Goal: Information Seeking & Learning: Learn about a topic

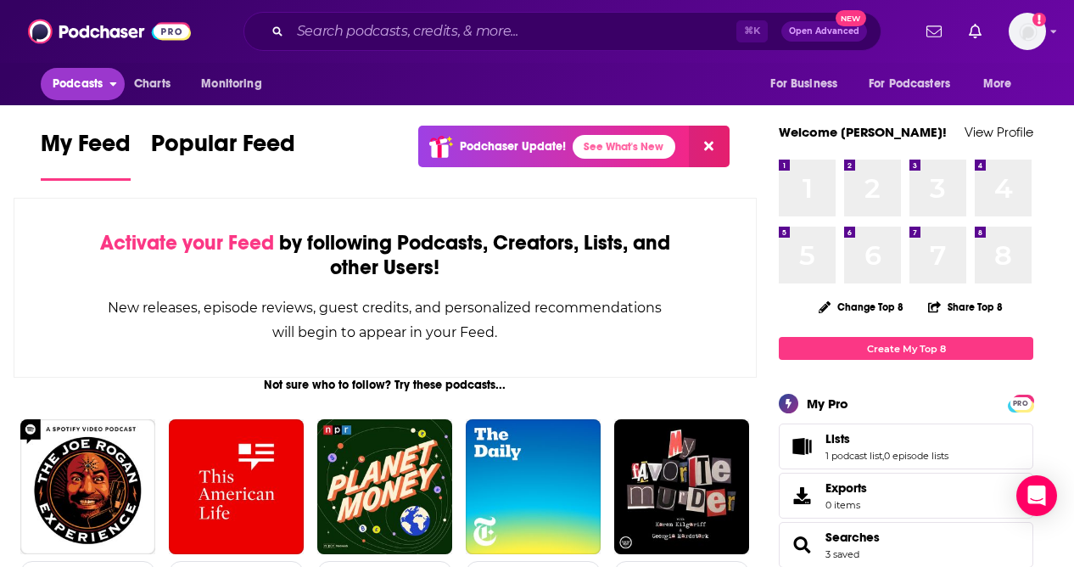
click at [70, 81] on span "Podcasts" at bounding box center [78, 84] width 50 height 24
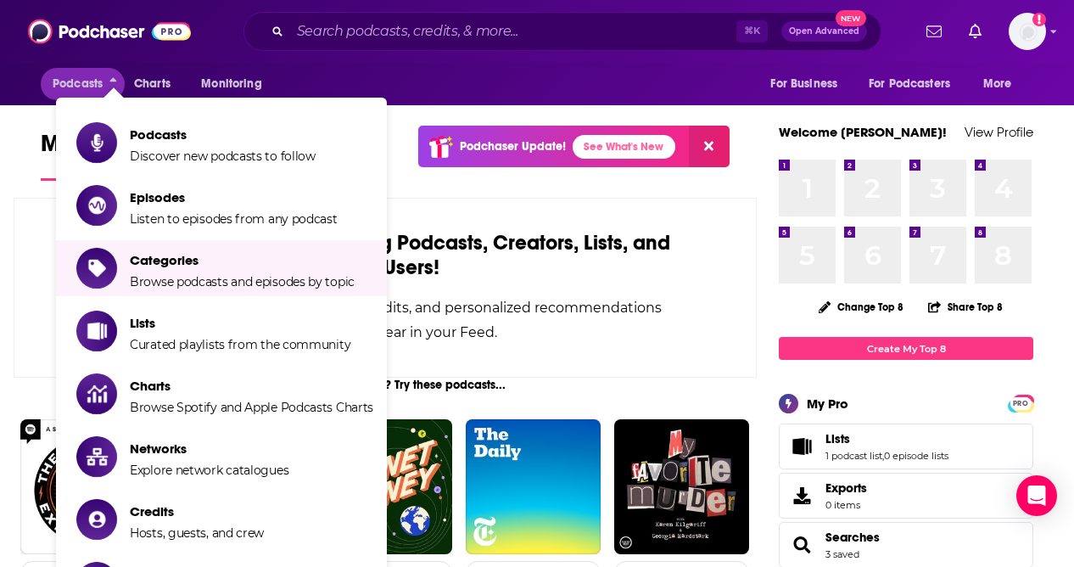
click at [206, 292] on li "Categories Browse podcasts and episodes by topic" at bounding box center [221, 268] width 331 height 56
click at [187, 268] on span "Categories Browse podcasts and episodes by topic" at bounding box center [242, 268] width 225 height 42
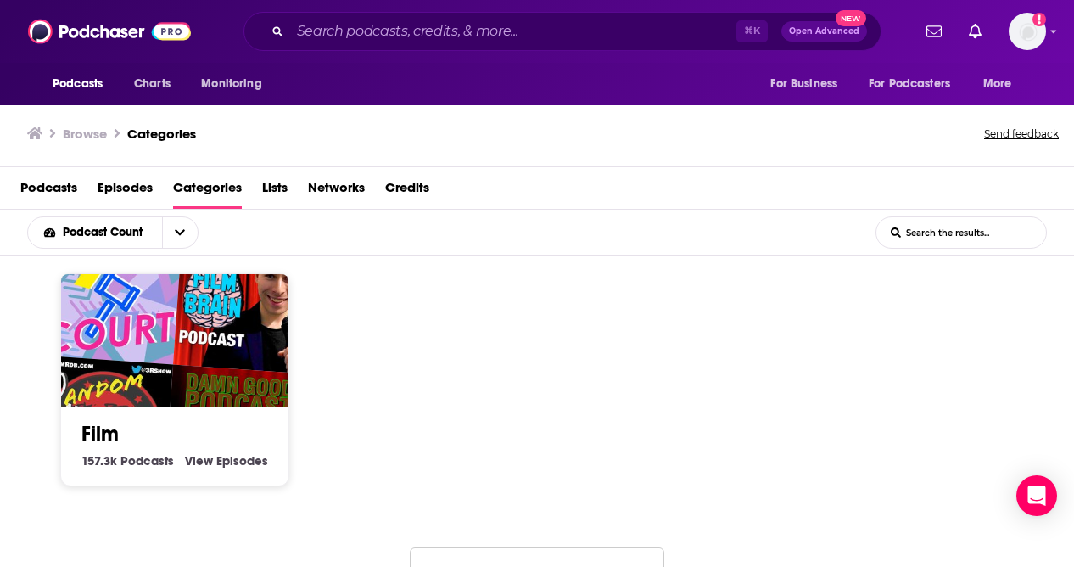
scroll to position [1252, 0]
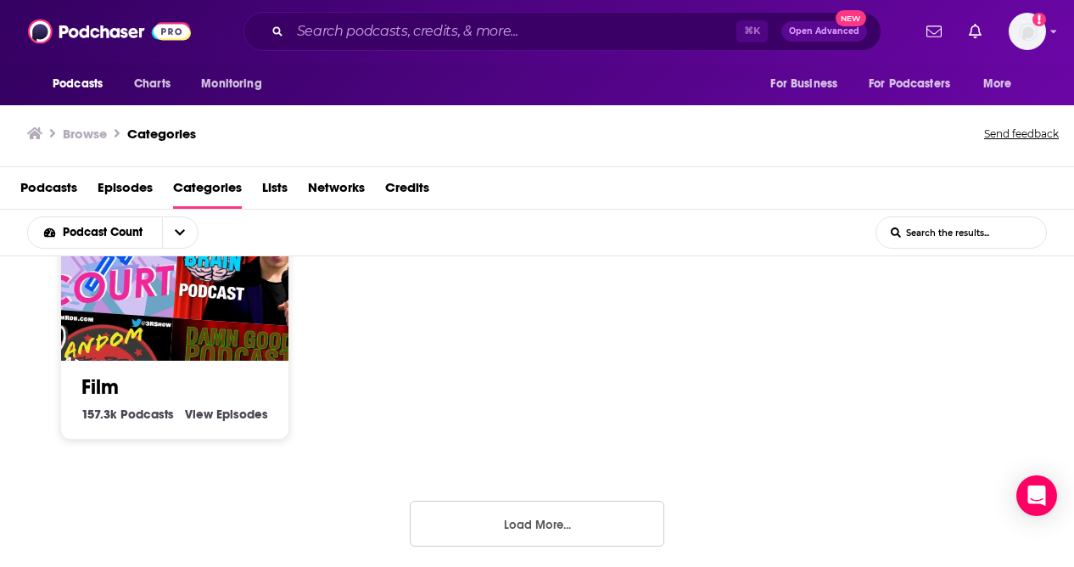
click at [550, 514] on button "Load More..." at bounding box center [537, 523] width 254 height 46
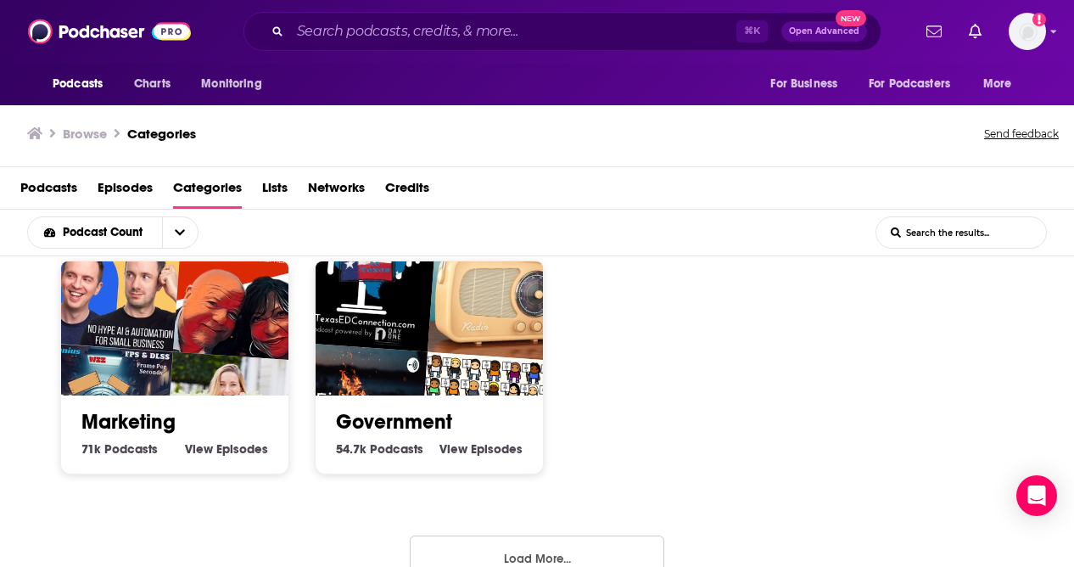
scroll to position [2449, 0]
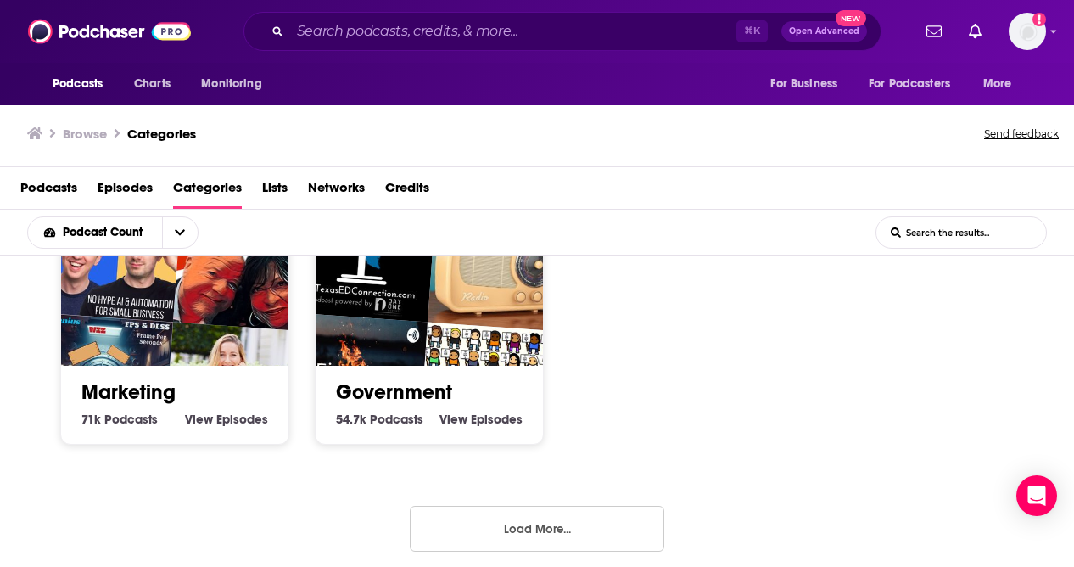
click at [550, 511] on button "Load More..." at bounding box center [537, 529] width 254 height 46
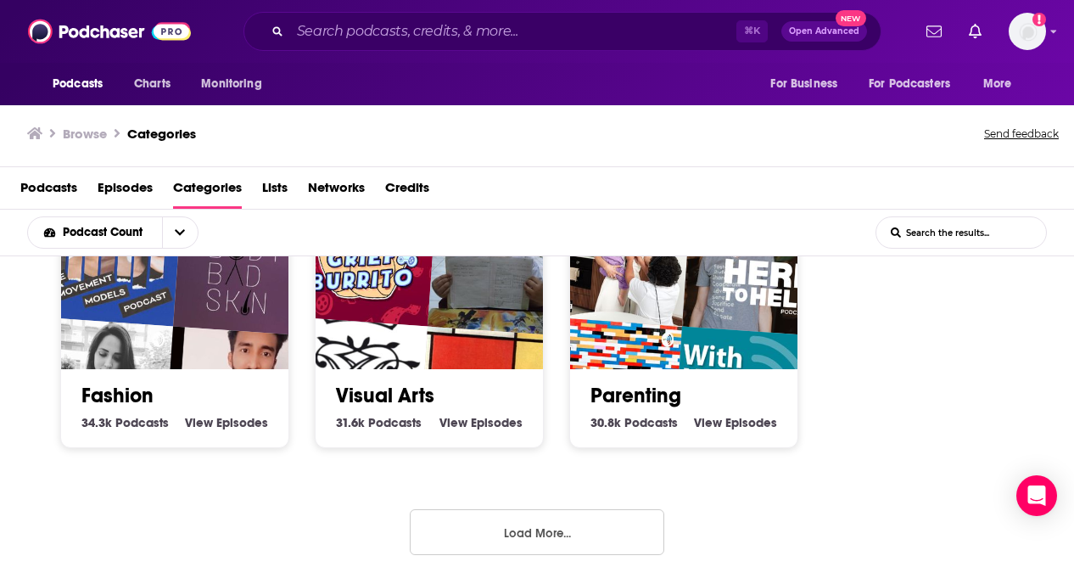
scroll to position [3646, 0]
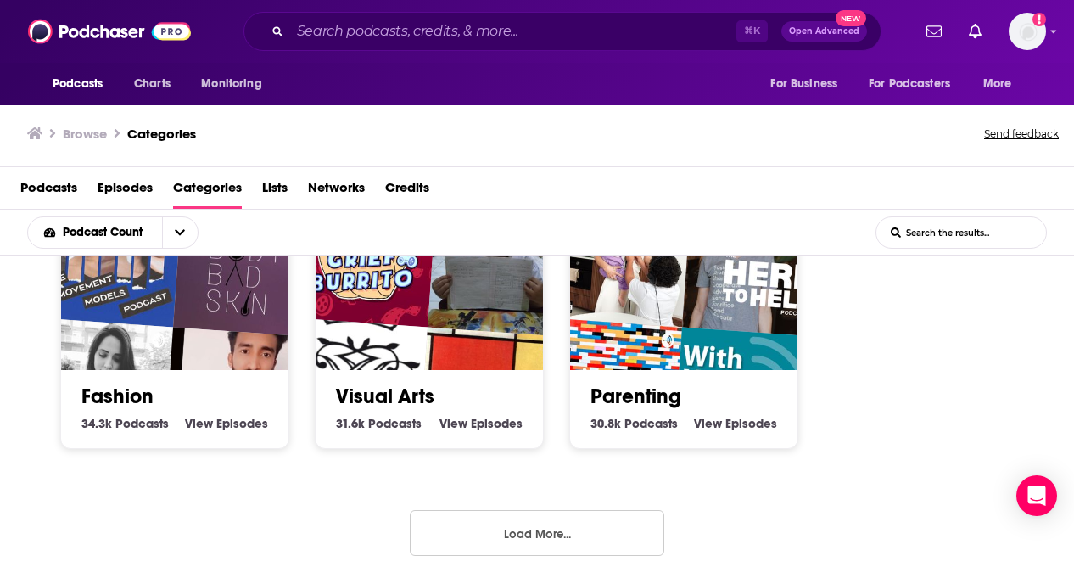
click at [517, 535] on button "Load More..." at bounding box center [537, 533] width 254 height 46
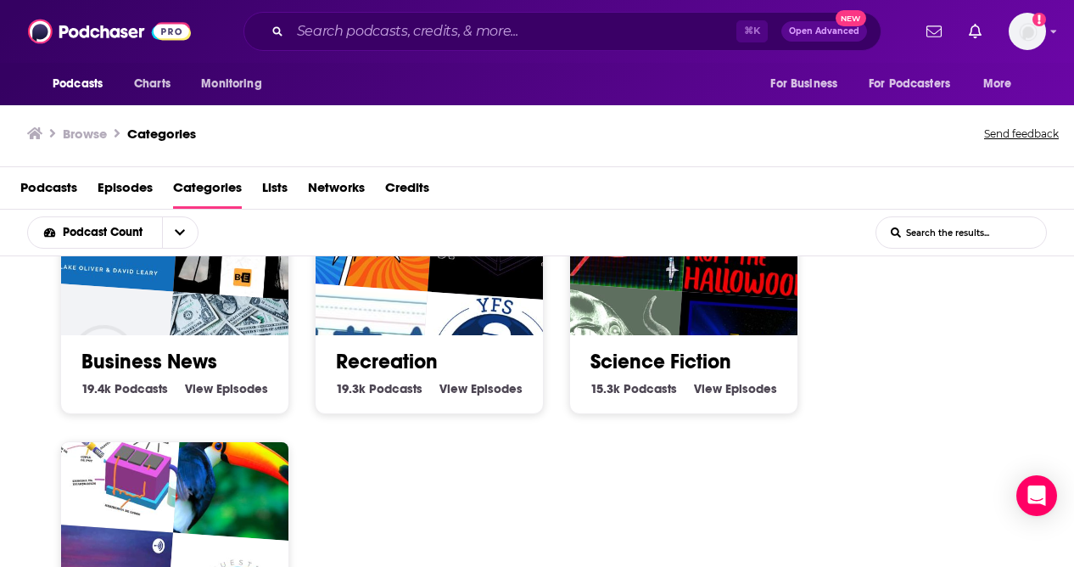
scroll to position [5081, 0]
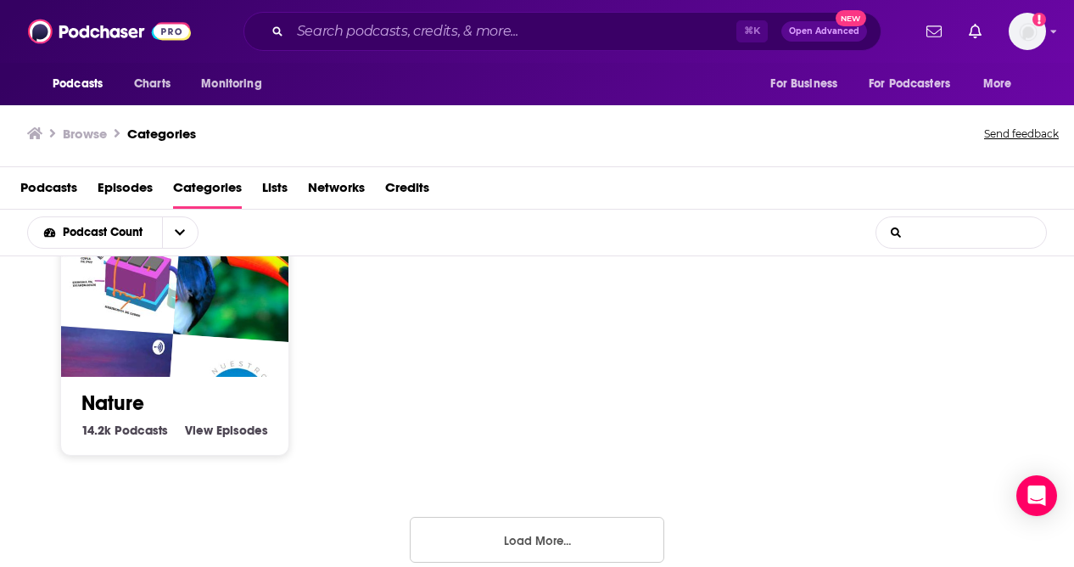
click at [923, 231] on input "List Search Input" at bounding box center [961, 232] width 170 height 31
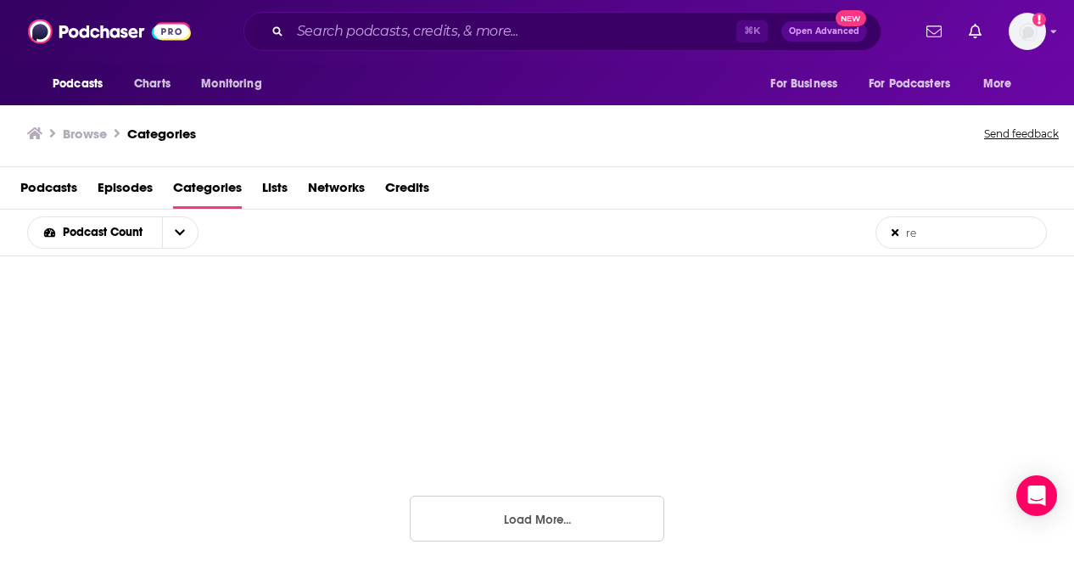
scroll to position [521, 0]
type input "reality tv"
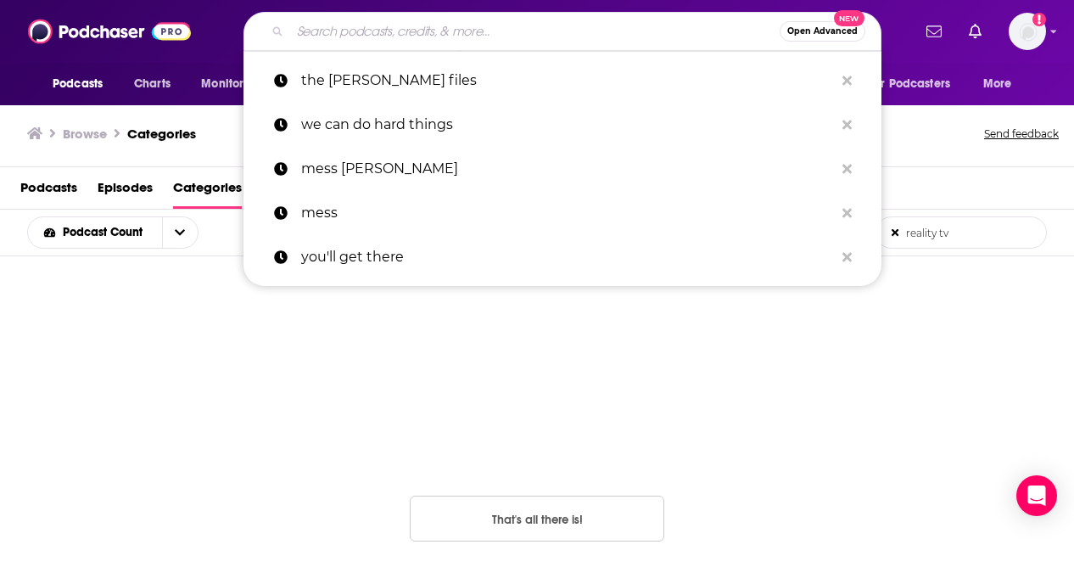
click at [445, 31] on input "Search podcasts, credits, & more..." at bounding box center [534, 31] width 489 height 27
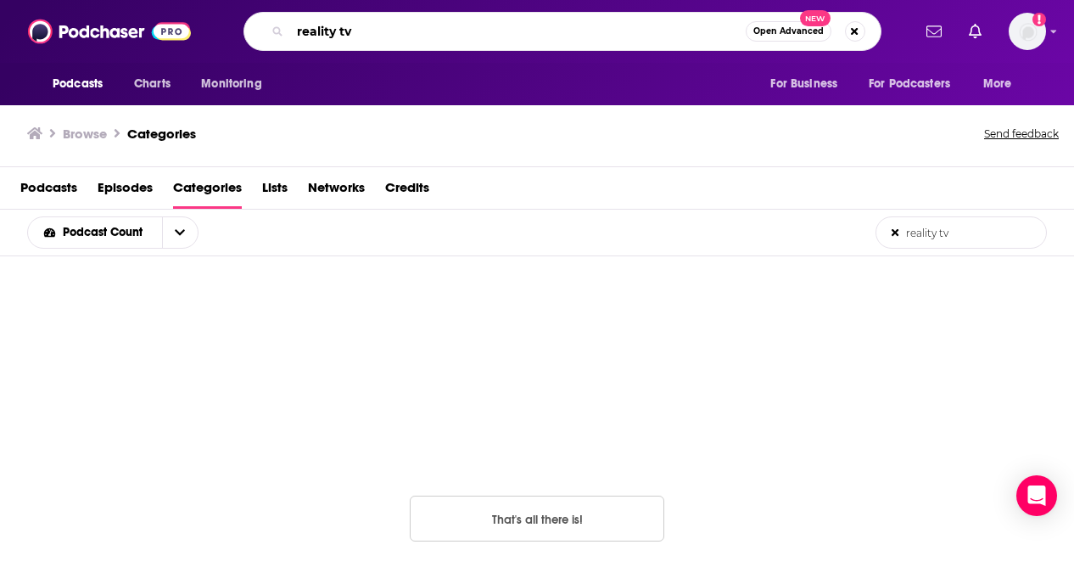
type input "reality tv"
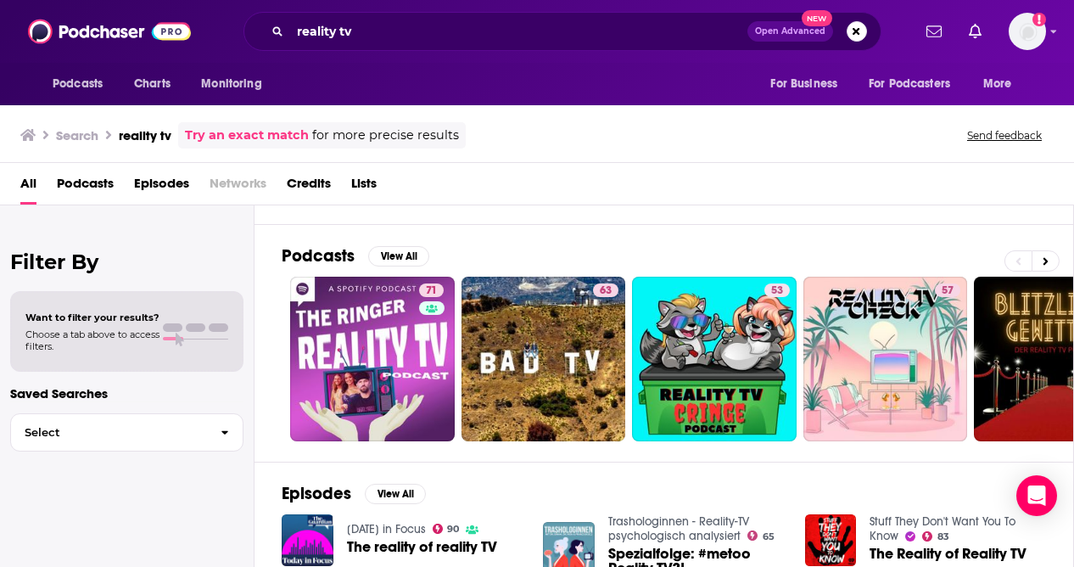
scroll to position [67, 0]
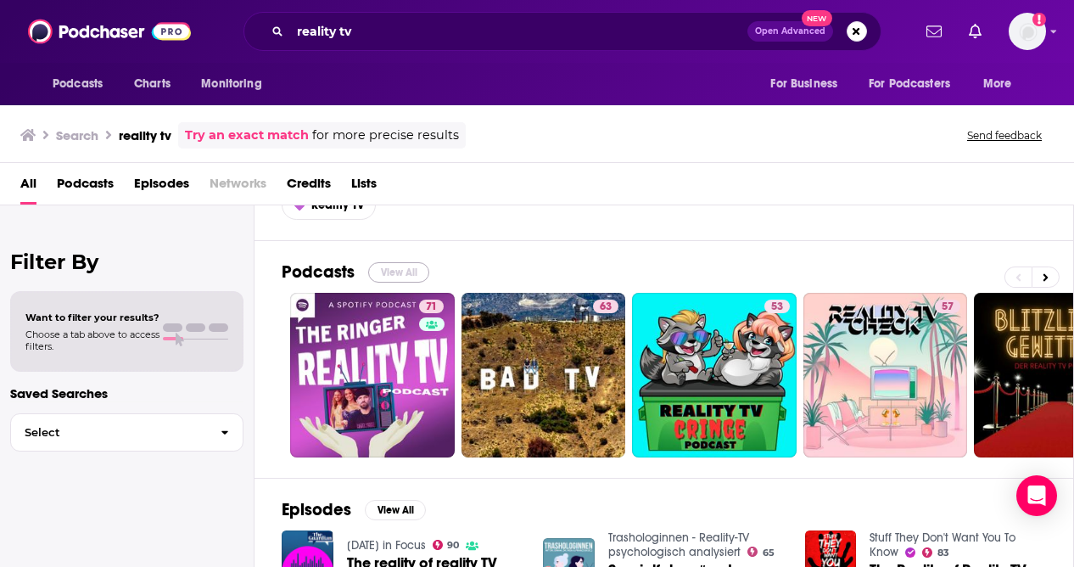
click at [396, 270] on button "View All" at bounding box center [398, 272] width 61 height 20
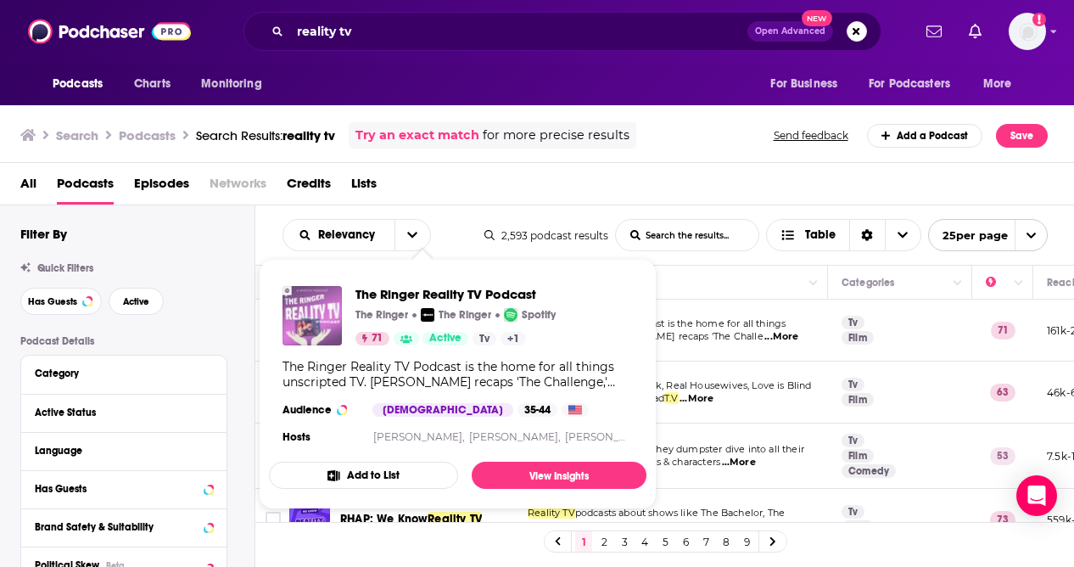
click at [321, 312] on img "The Ringer Reality TV Podcast" at bounding box center [311, 315] width 59 height 59
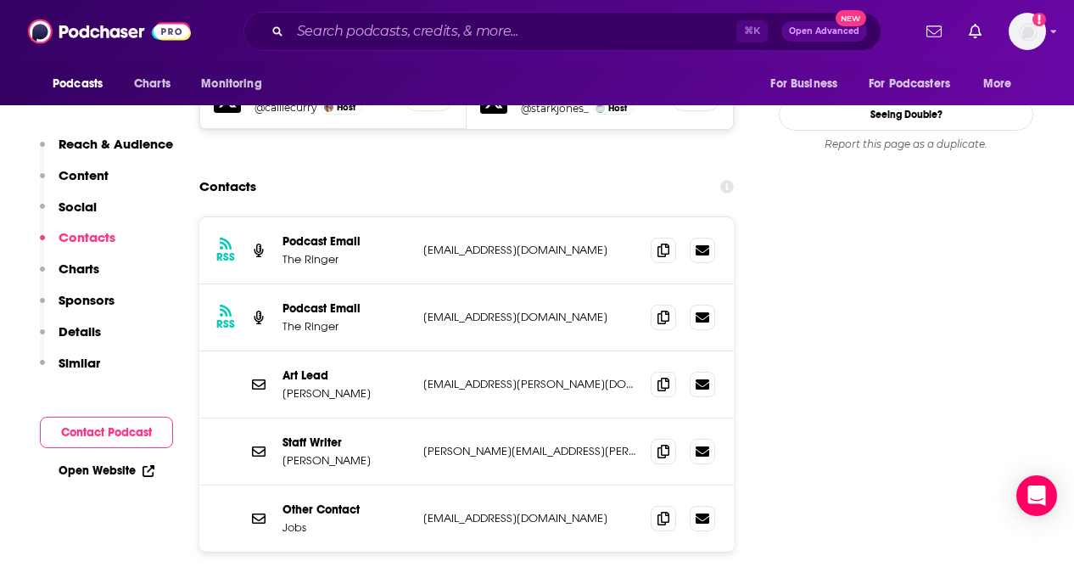
scroll to position [1792, 0]
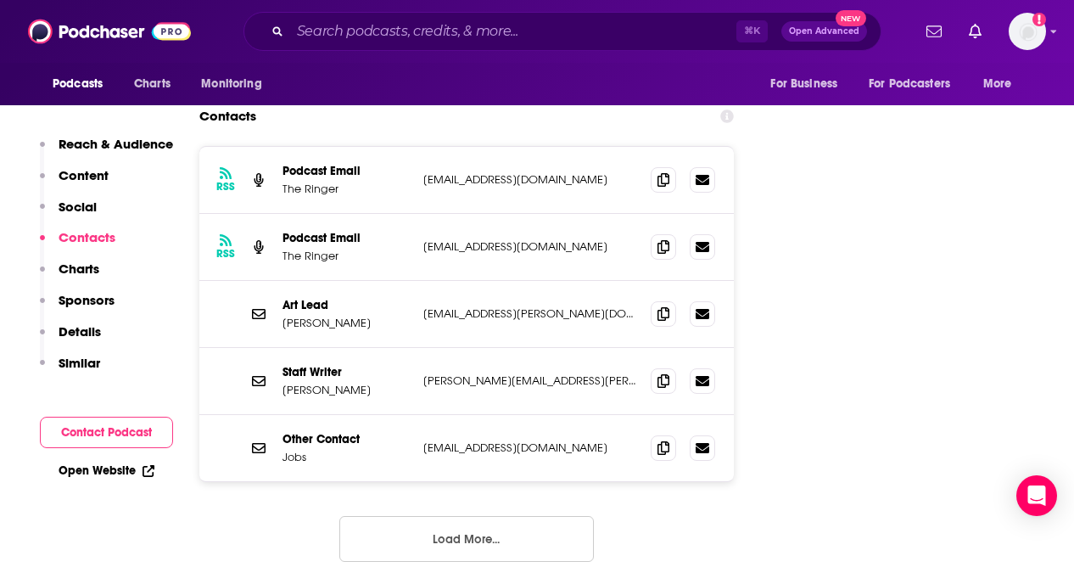
click at [437, 516] on button "Load More..." at bounding box center [466, 539] width 254 height 46
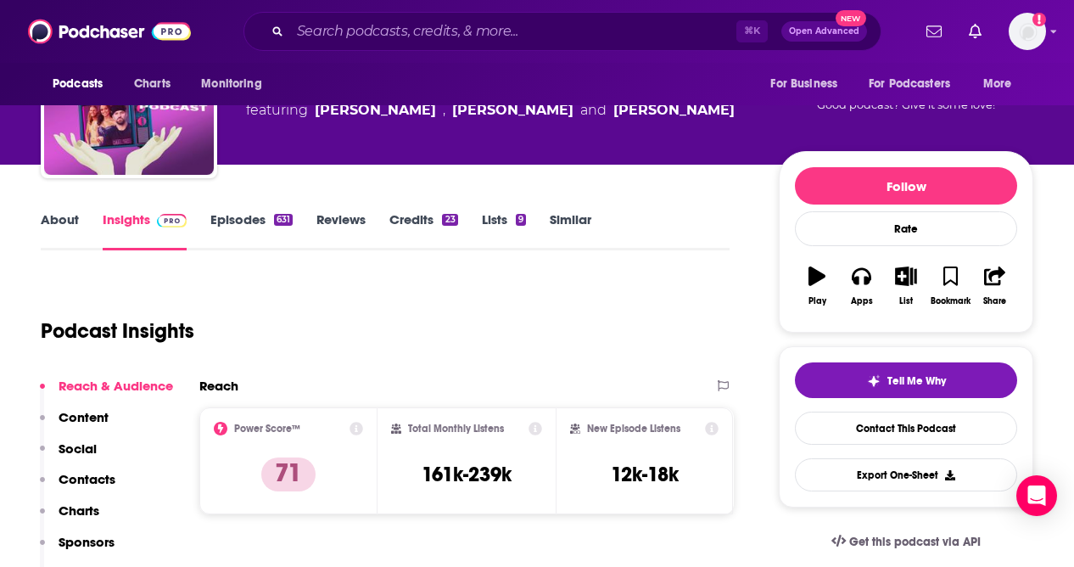
scroll to position [0, 0]
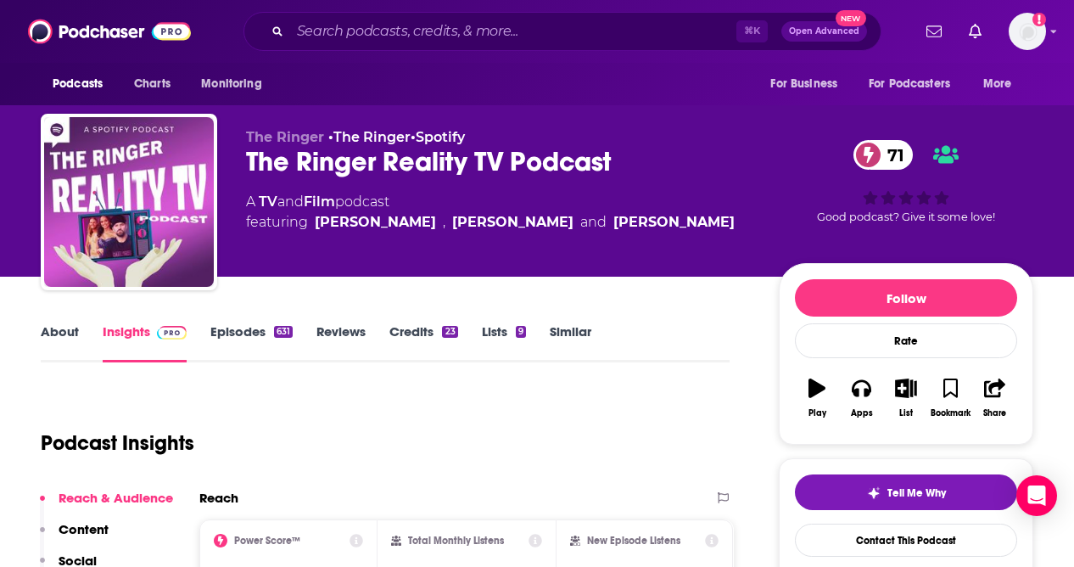
click at [241, 332] on link "Episodes 631" at bounding box center [251, 342] width 82 height 39
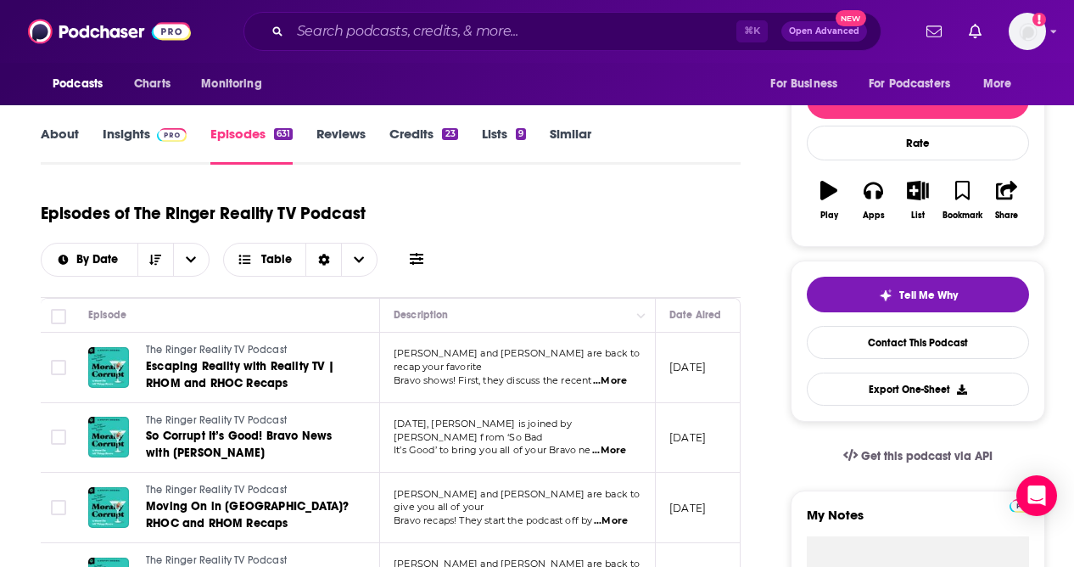
scroll to position [159, 0]
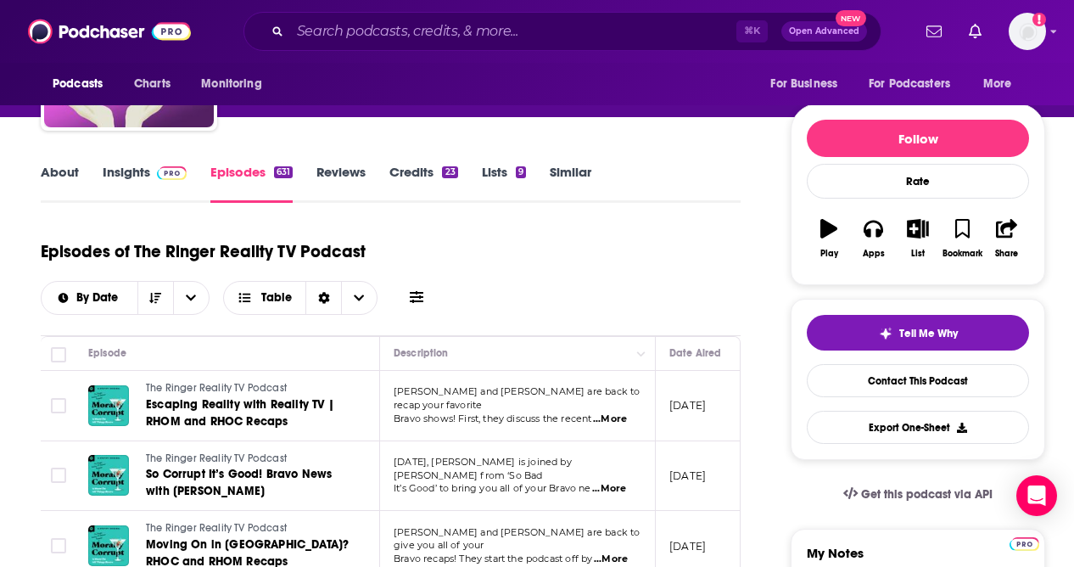
click at [62, 165] on link "About" at bounding box center [60, 183] width 38 height 39
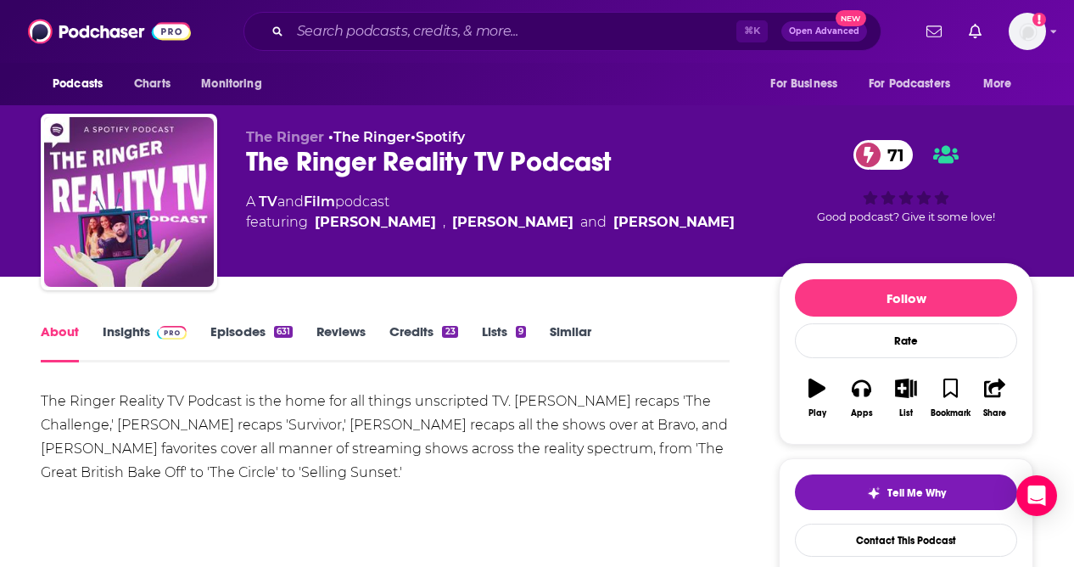
click at [117, 334] on link "Insights" at bounding box center [145, 342] width 84 height 39
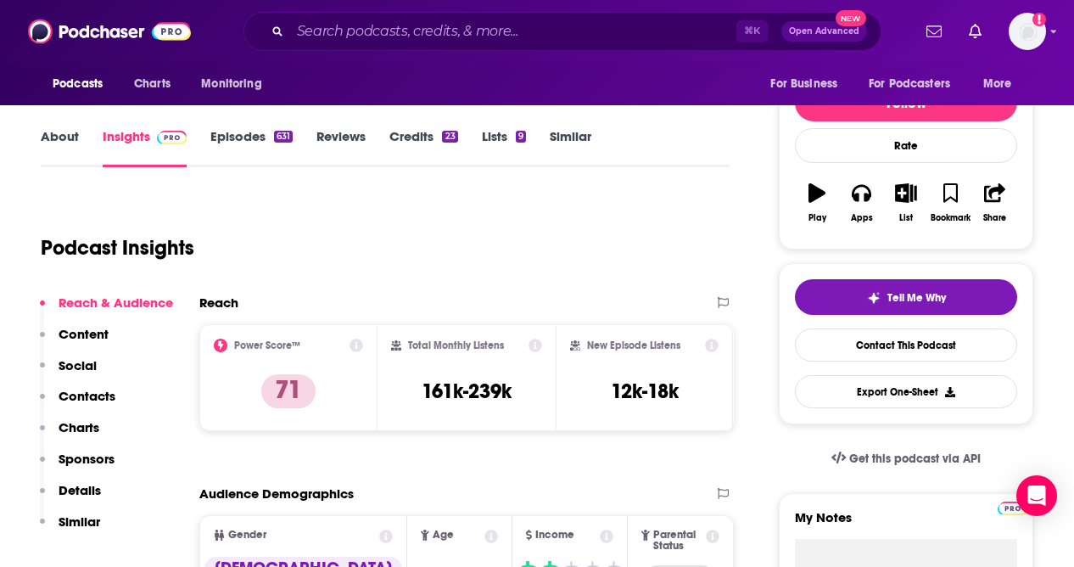
click at [96, 395] on p "Contacts" at bounding box center [87, 396] width 57 height 16
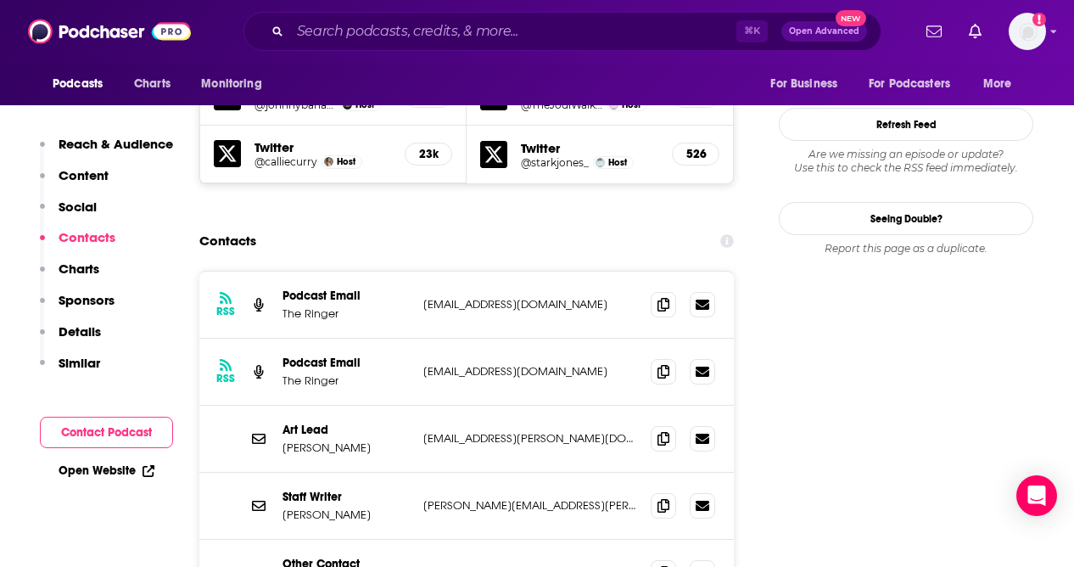
scroll to position [1713, 0]
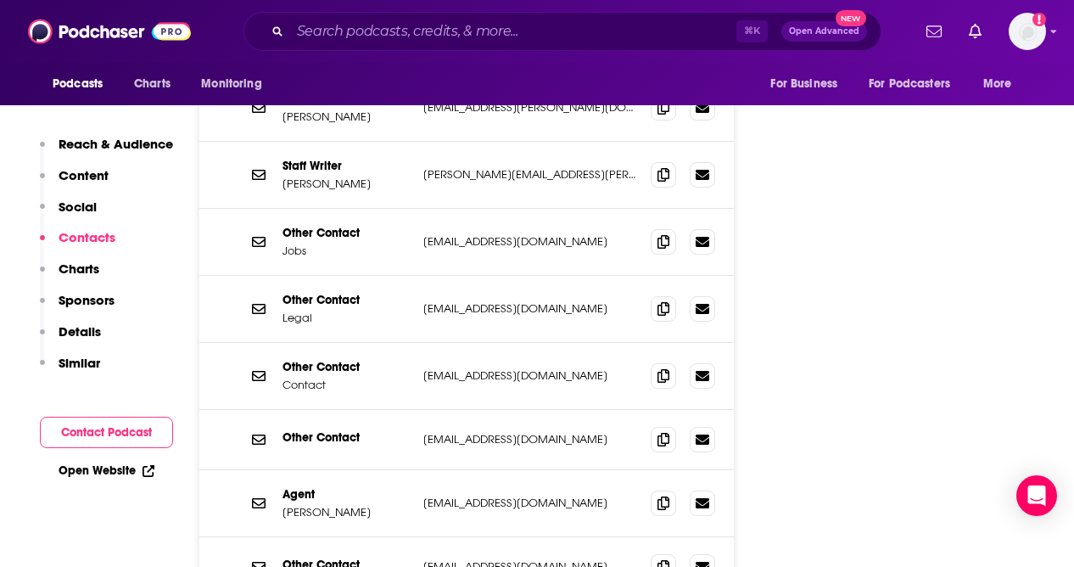
scroll to position [2072, 0]
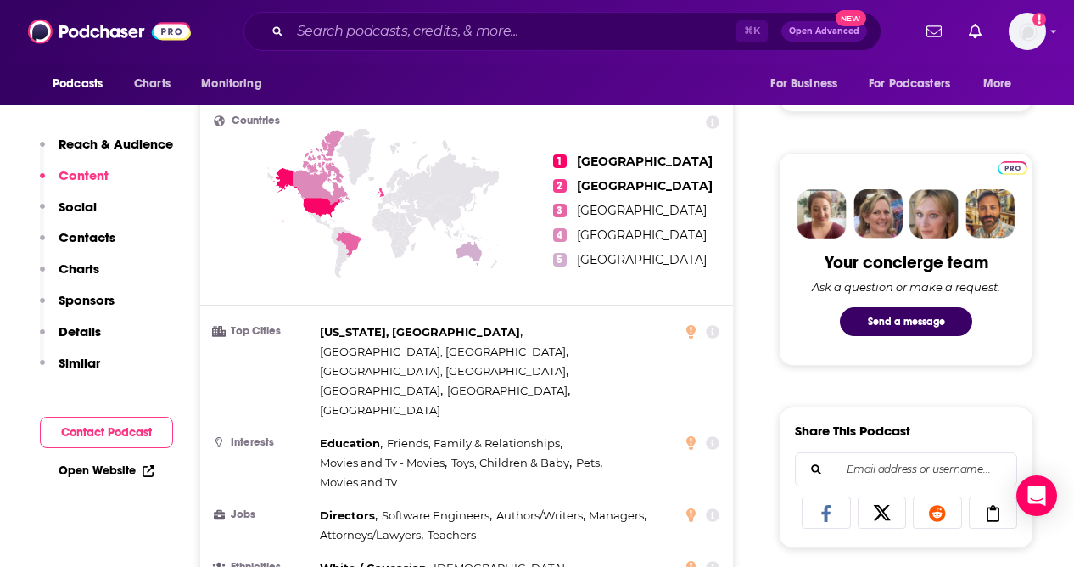
scroll to position [0, 0]
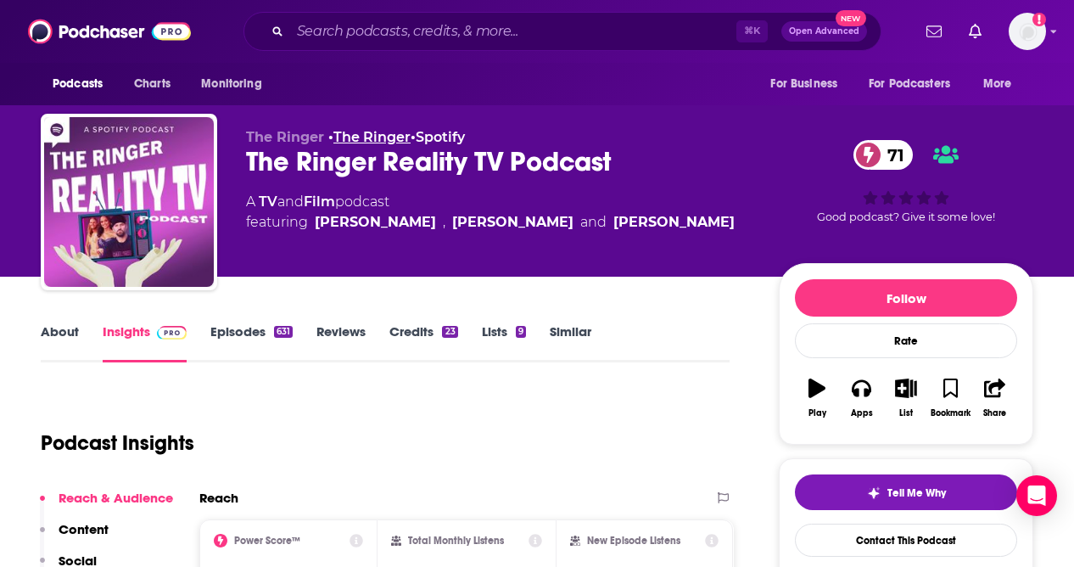
click at [379, 135] on link "The Ringer" at bounding box center [371, 137] width 77 height 16
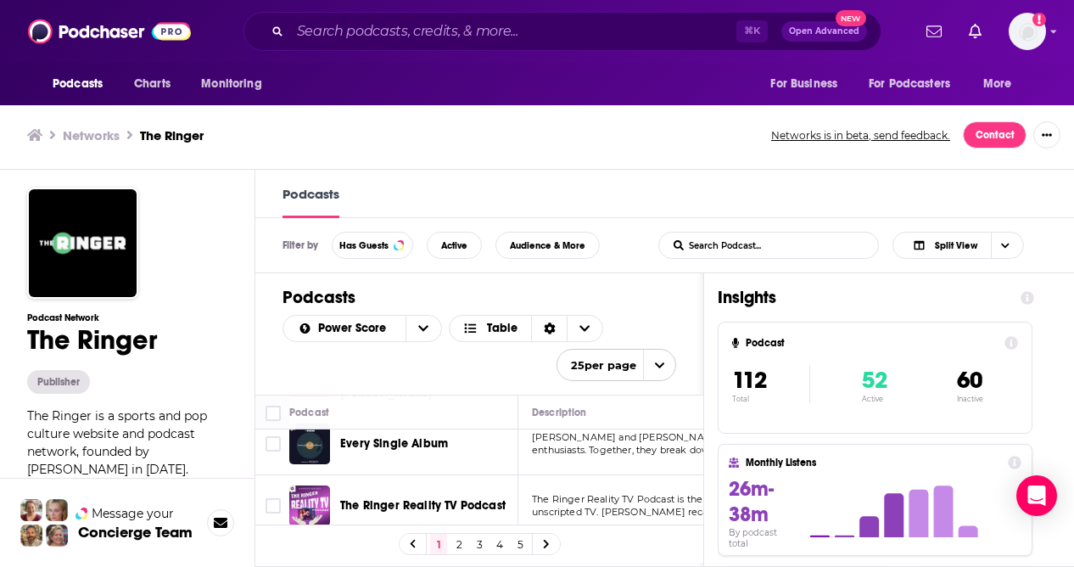
scroll to position [1371, 0]
click at [383, 33] on input "Search podcasts, credits, & more..." at bounding box center [513, 31] width 446 height 27
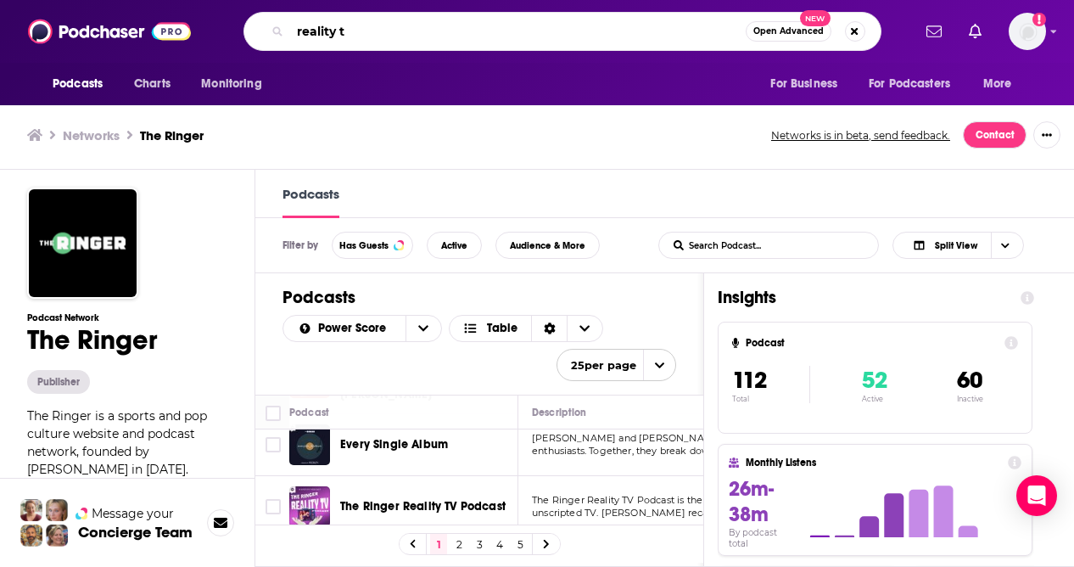
type input "reality tv"
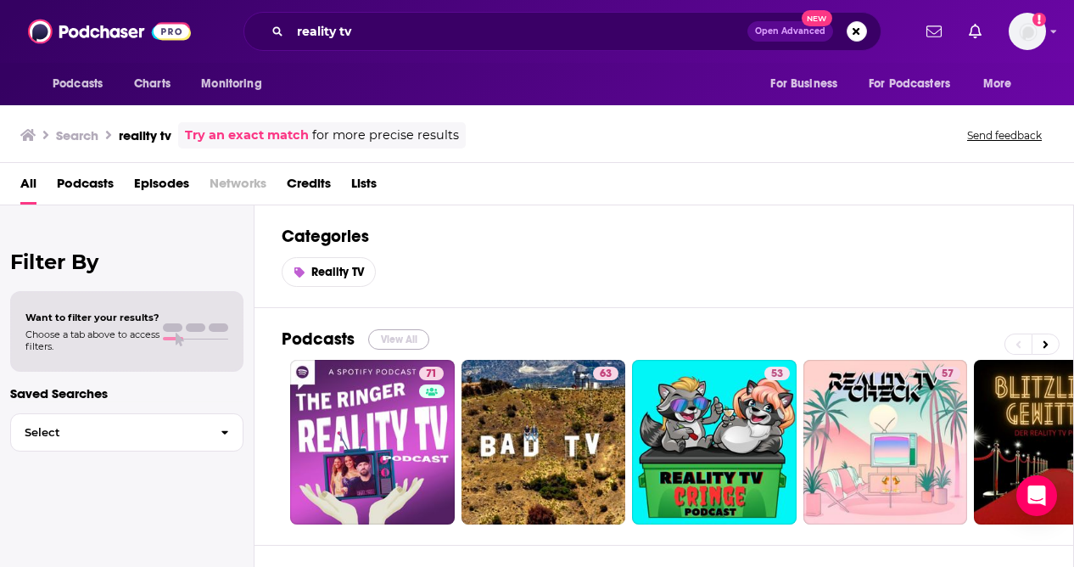
click at [404, 334] on button "View All" at bounding box center [398, 339] width 61 height 20
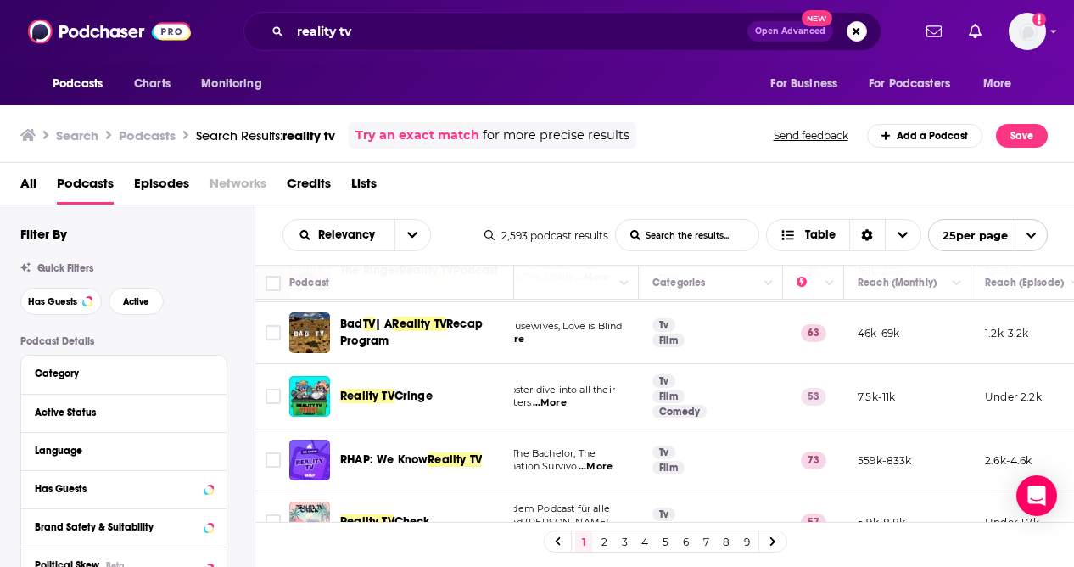
scroll to position [0, 189]
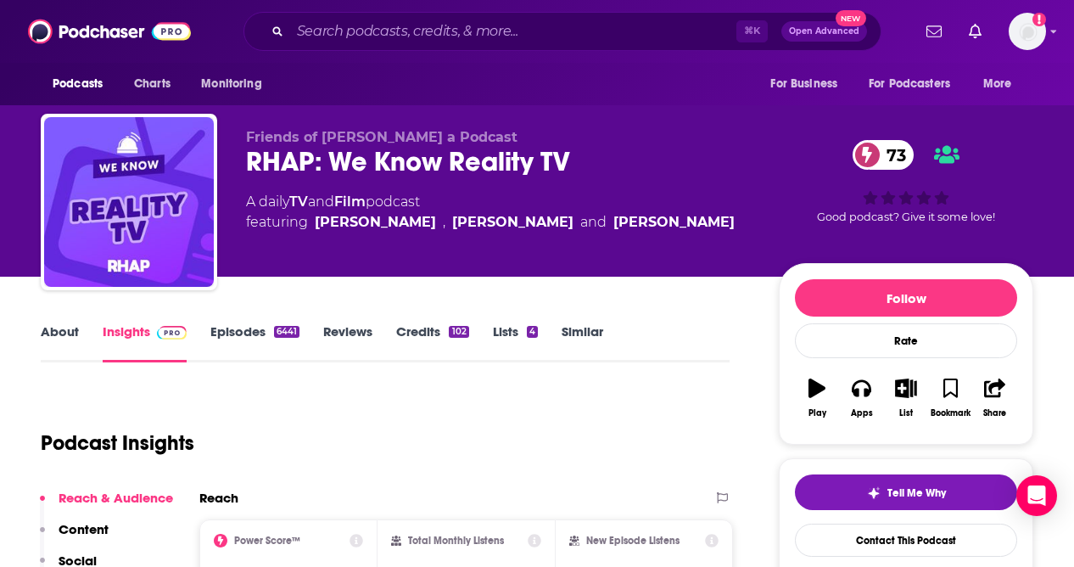
scroll to position [65, 0]
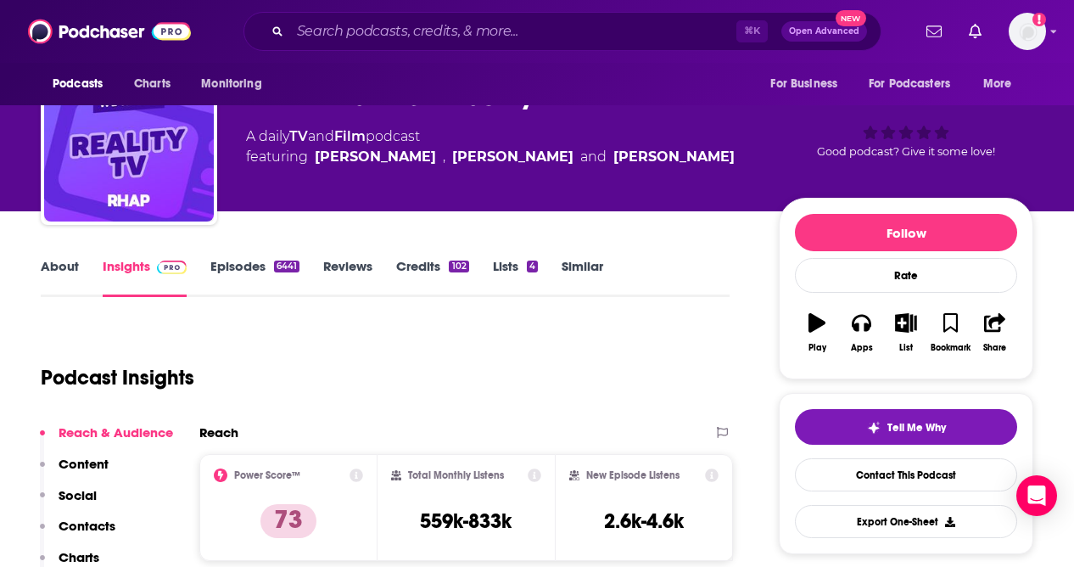
click at [245, 269] on link "Episodes 6441" at bounding box center [254, 277] width 89 height 39
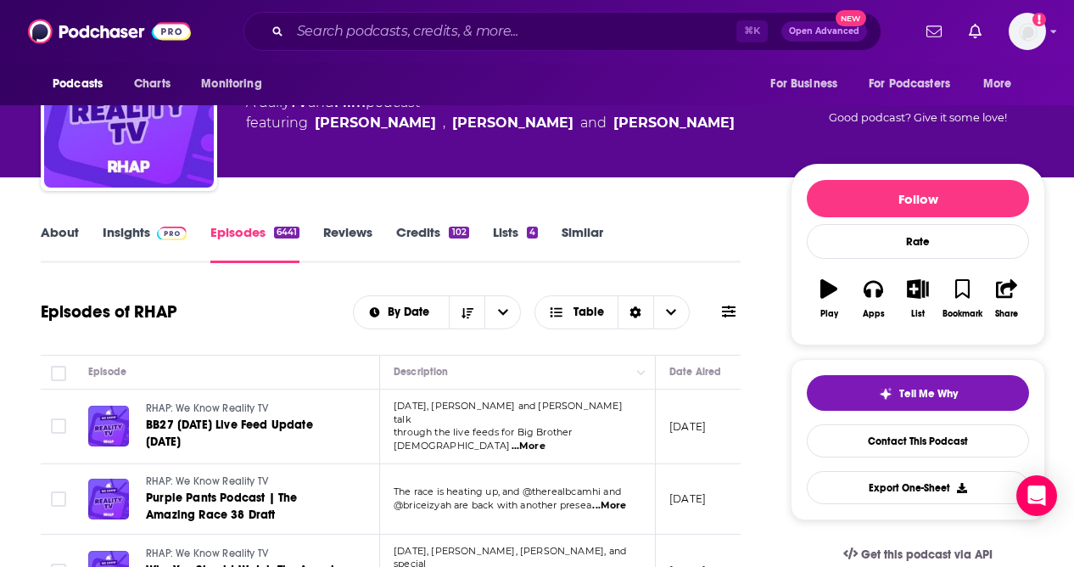
scroll to position [101, 0]
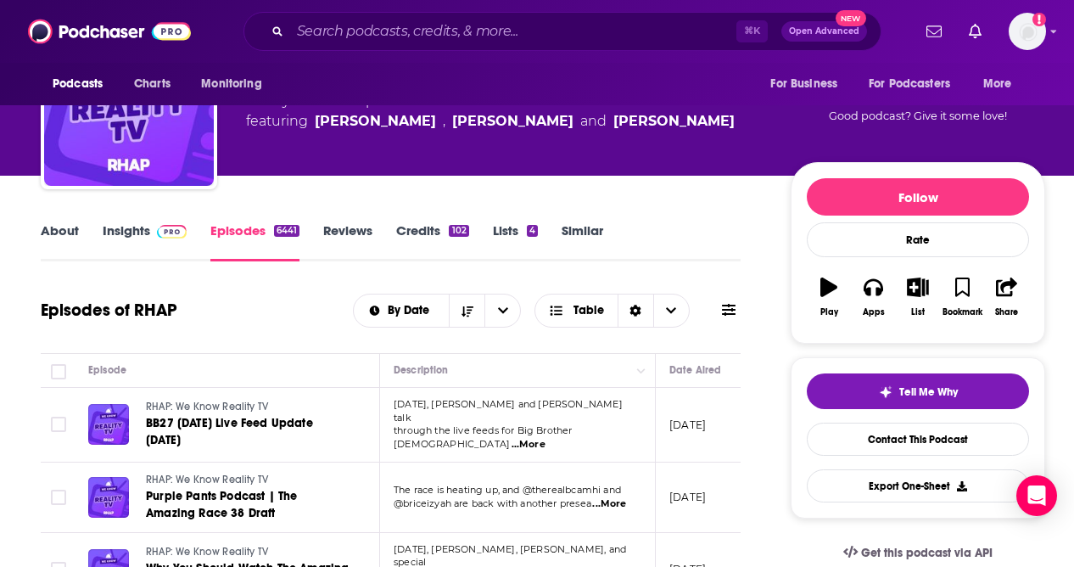
click at [545, 438] on span "...More" at bounding box center [528, 445] width 34 height 14
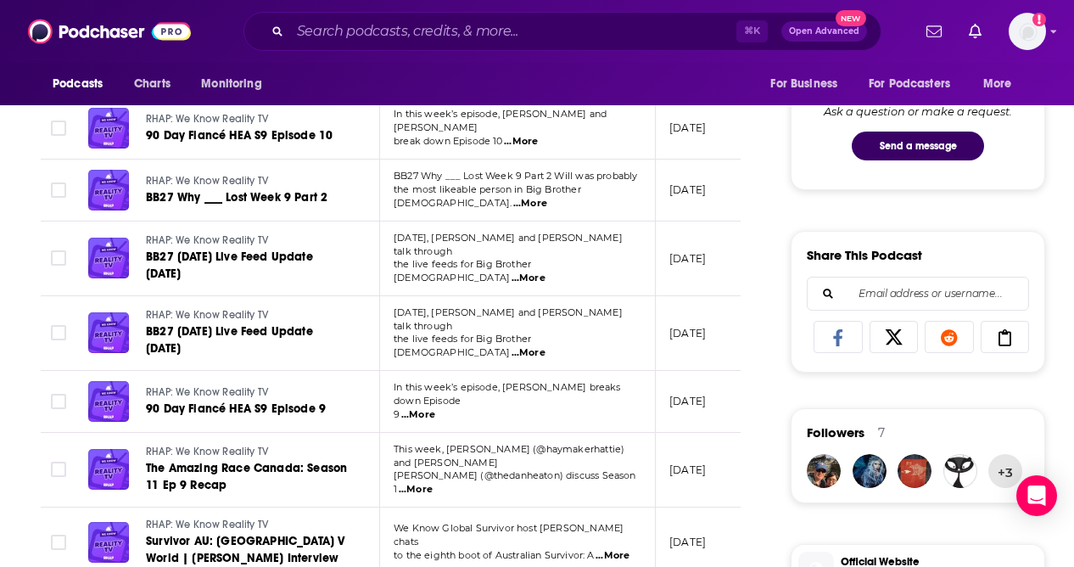
scroll to position [0, 0]
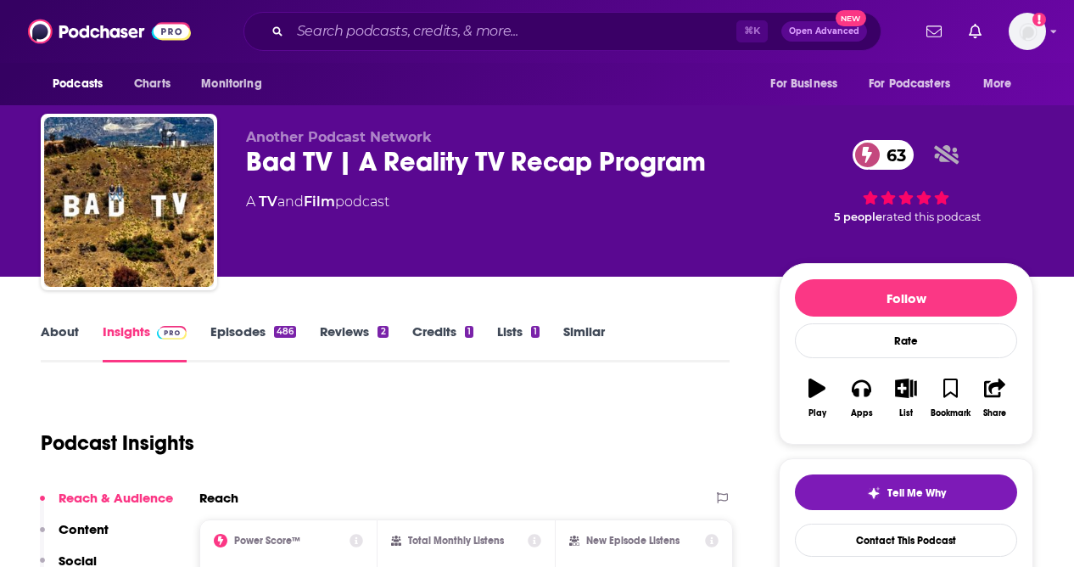
click at [58, 328] on link "About" at bounding box center [60, 342] width 38 height 39
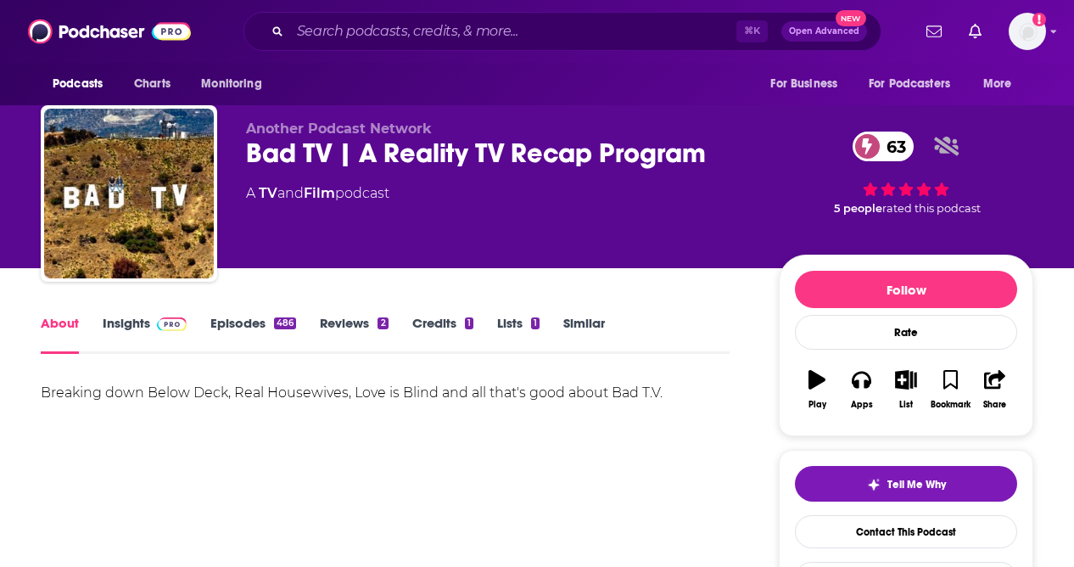
scroll to position [41, 0]
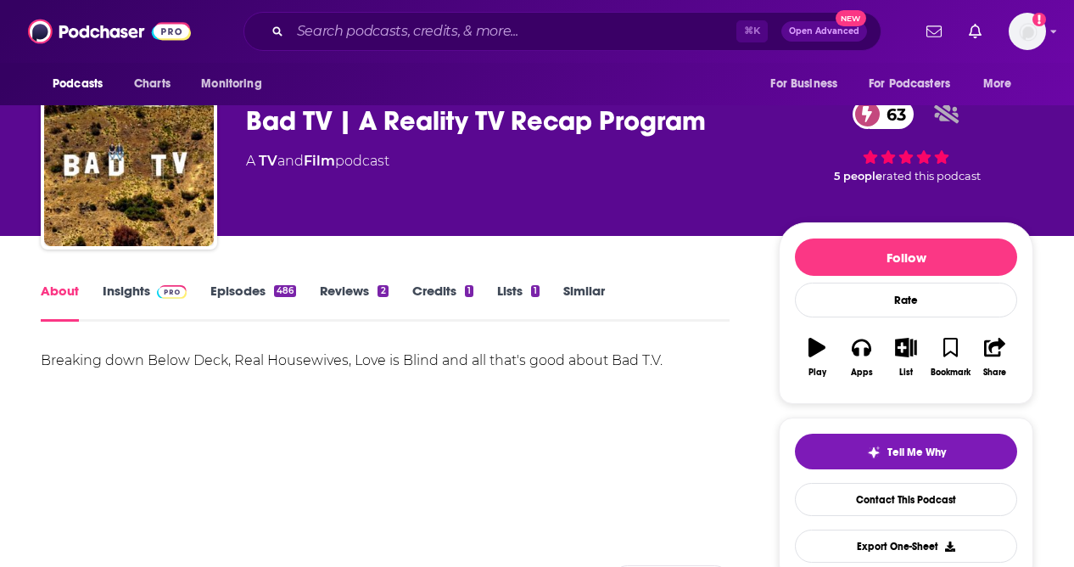
click at [237, 295] on link "Episodes 486" at bounding box center [253, 301] width 86 height 39
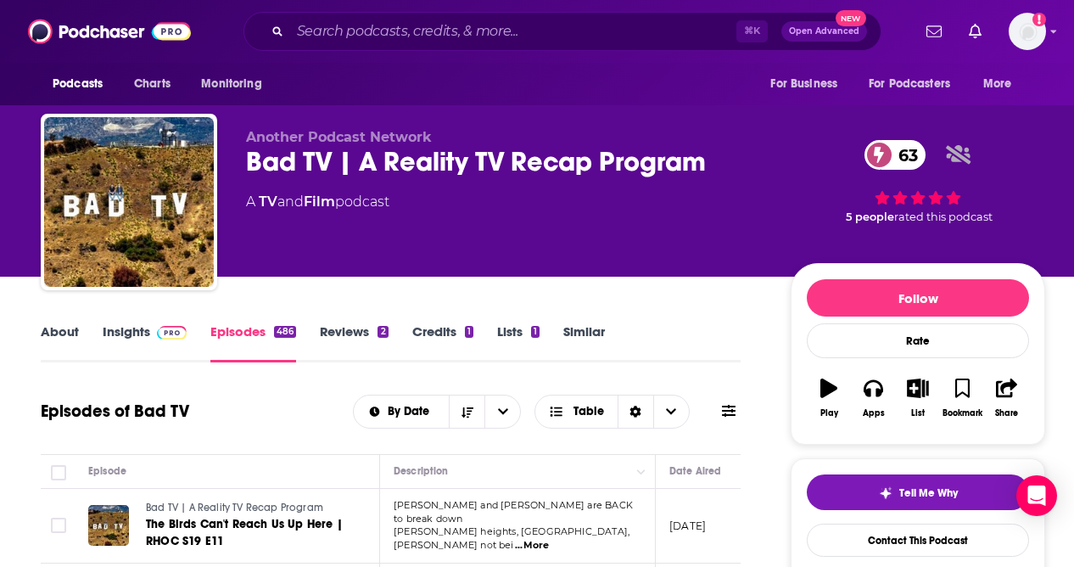
click at [143, 330] on link "Insights" at bounding box center [145, 342] width 84 height 39
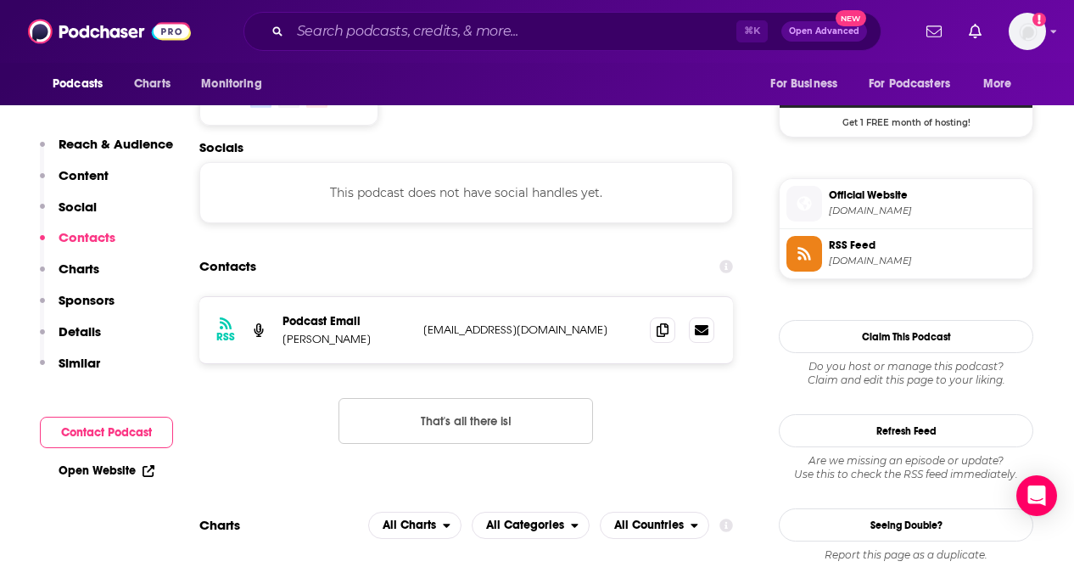
scroll to position [1417, 0]
click at [662, 321] on icon at bounding box center [663, 328] width 12 height 14
